Goal: Information Seeking & Learning: Learn about a topic

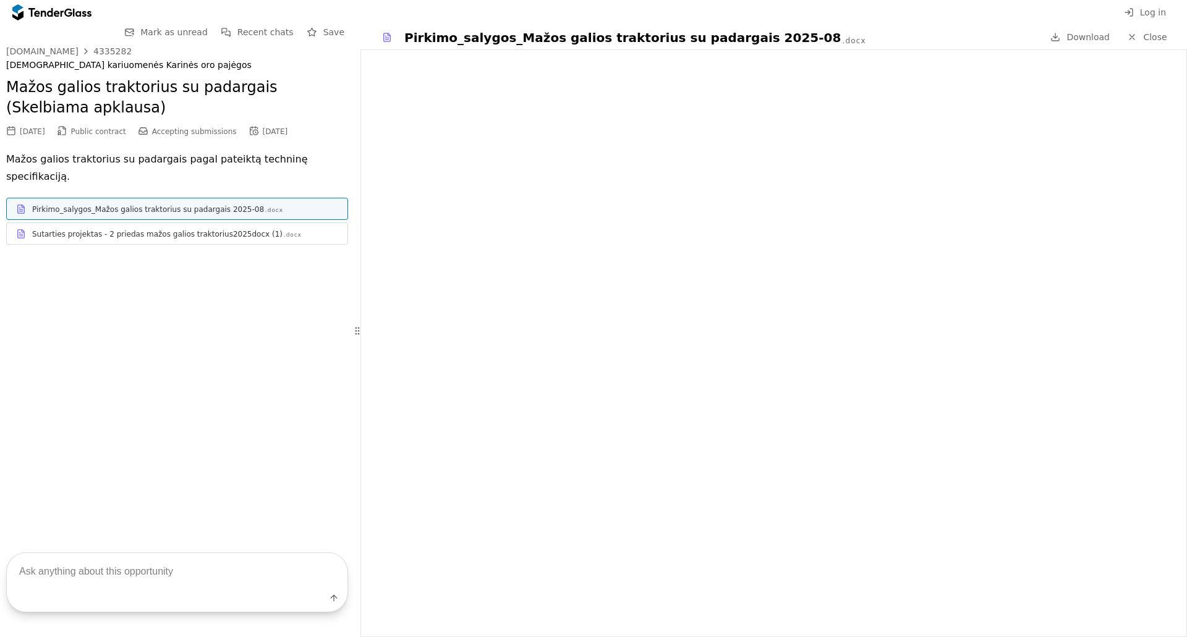
click at [268, 31] on span "Recent chats" at bounding box center [265, 32] width 56 height 10
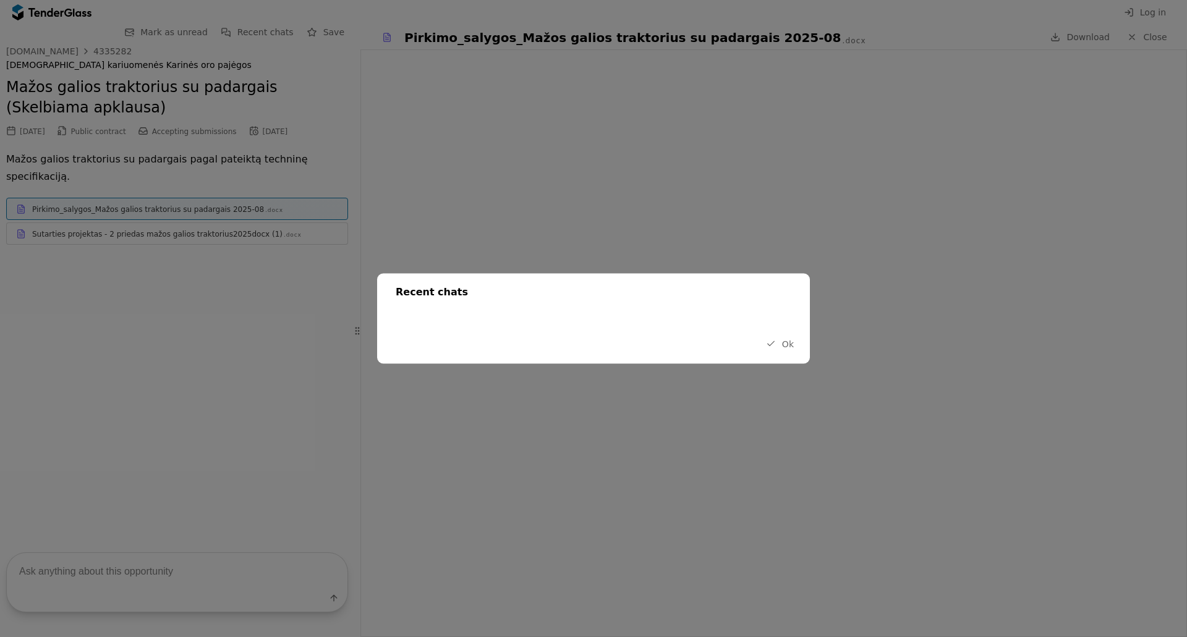
click at [779, 338] on button "Ok" at bounding box center [779, 343] width 35 height 15
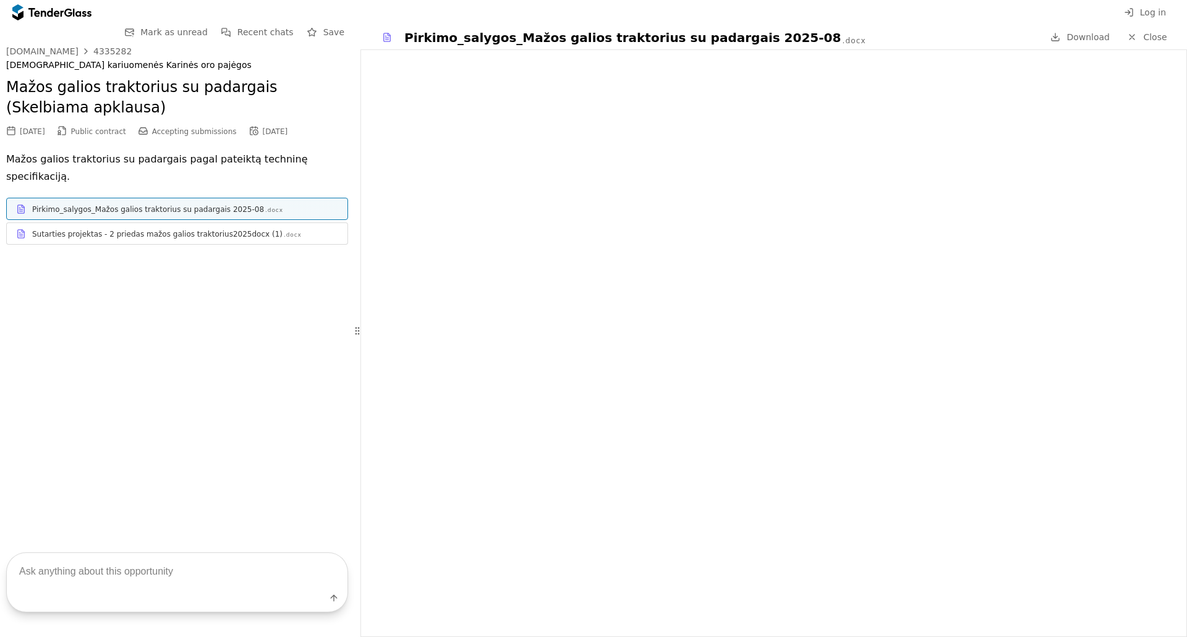
click at [198, 31] on span "Mark as unread" at bounding box center [173, 32] width 67 height 10
